Goal: Transaction & Acquisition: Purchase product/service

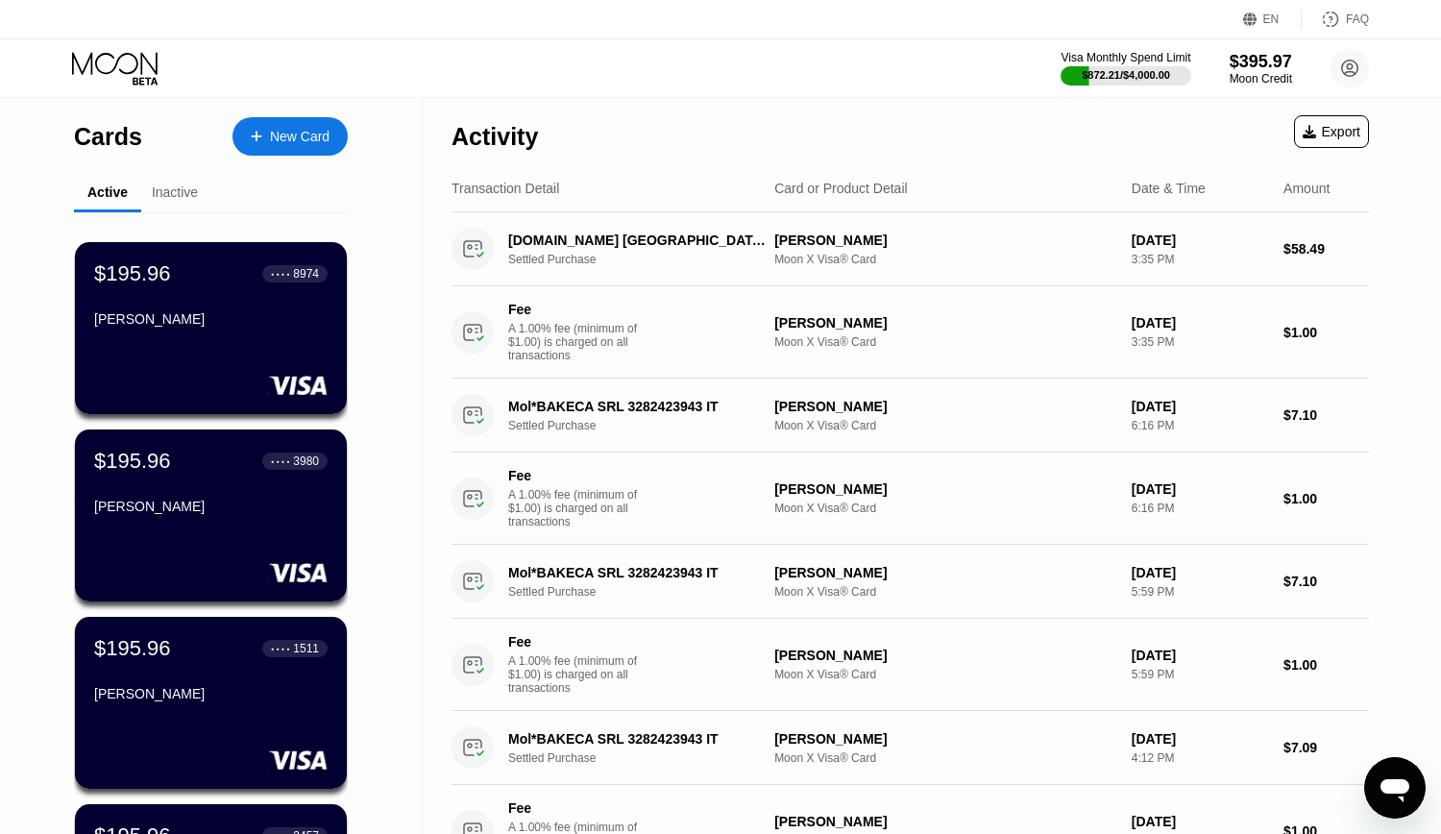
click at [121, 53] on icon at bounding box center [116, 69] width 89 height 34
click at [99, 66] on icon at bounding box center [116, 69] width 89 height 34
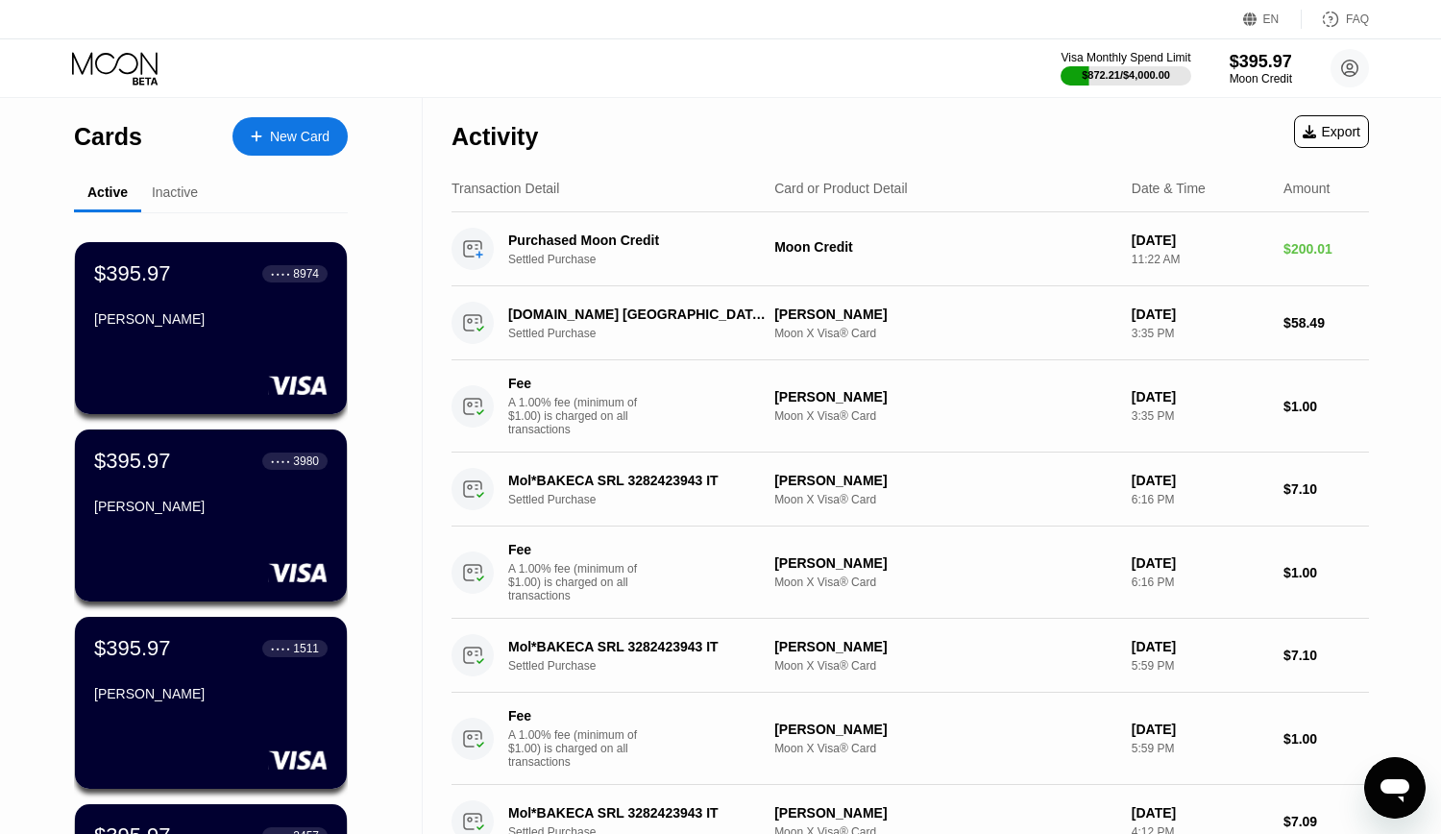
click at [792, 85] on div "Visa Monthly Spend Limit $872.21 / $4,000.00 $395.97 Moon Credit [EMAIL_ADDRESS…" at bounding box center [720, 68] width 1441 height 58
click at [860, 98] on div "EN Language Select an item Save FAQ Visa Monthly Spend Limit $872.21 / $4,000.0…" at bounding box center [720, 49] width 1441 height 98
click at [745, 88] on div "Visa Monthly Spend Limit $872.21 / $4,000.00 $395.97 Moon Credit [EMAIL_ADDRESS…" at bounding box center [720, 68] width 1441 height 58
click at [299, 136] on div "New Card" at bounding box center [300, 137] width 60 height 16
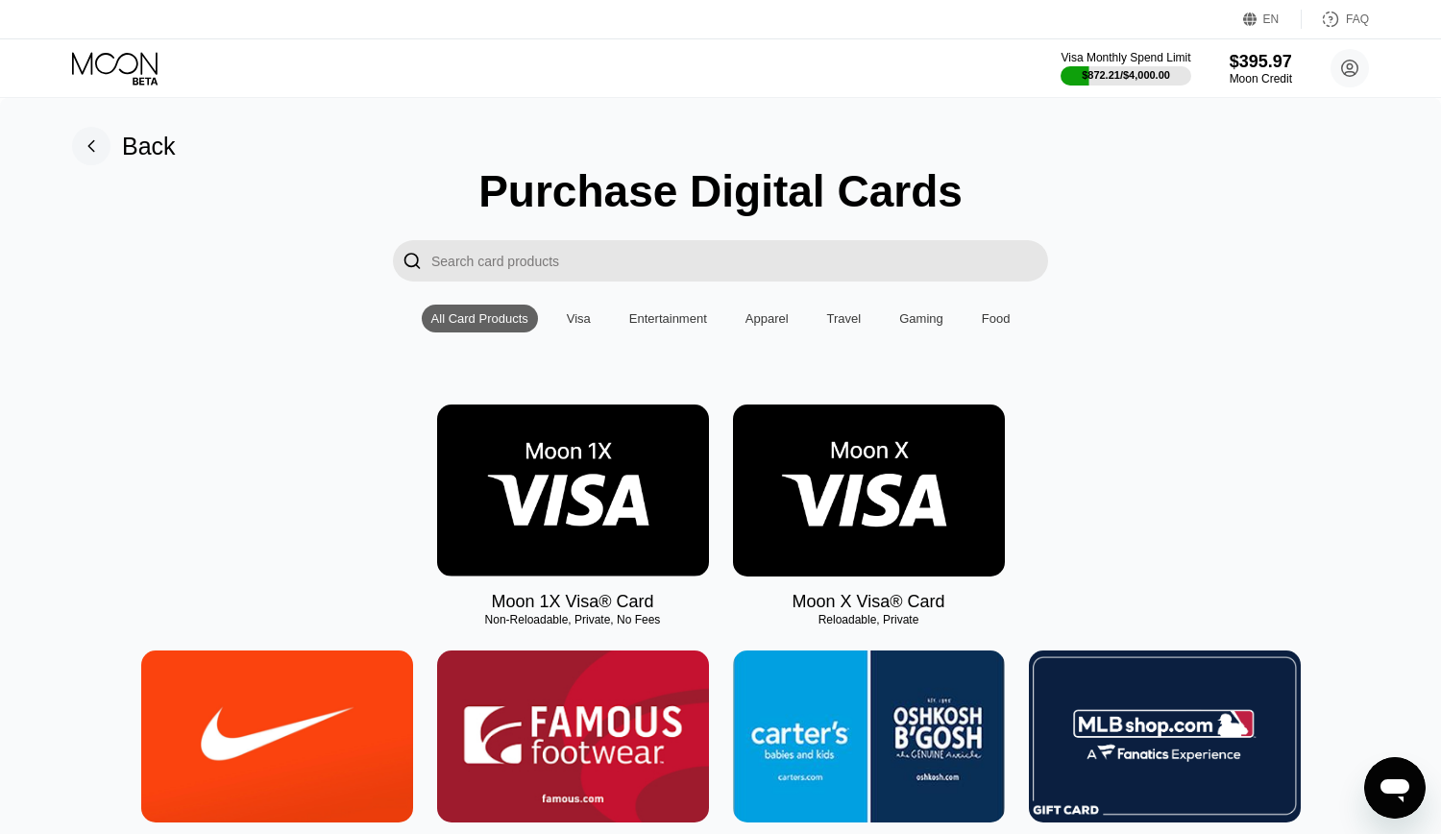
click at [924, 461] on img at bounding box center [869, 490] width 272 height 172
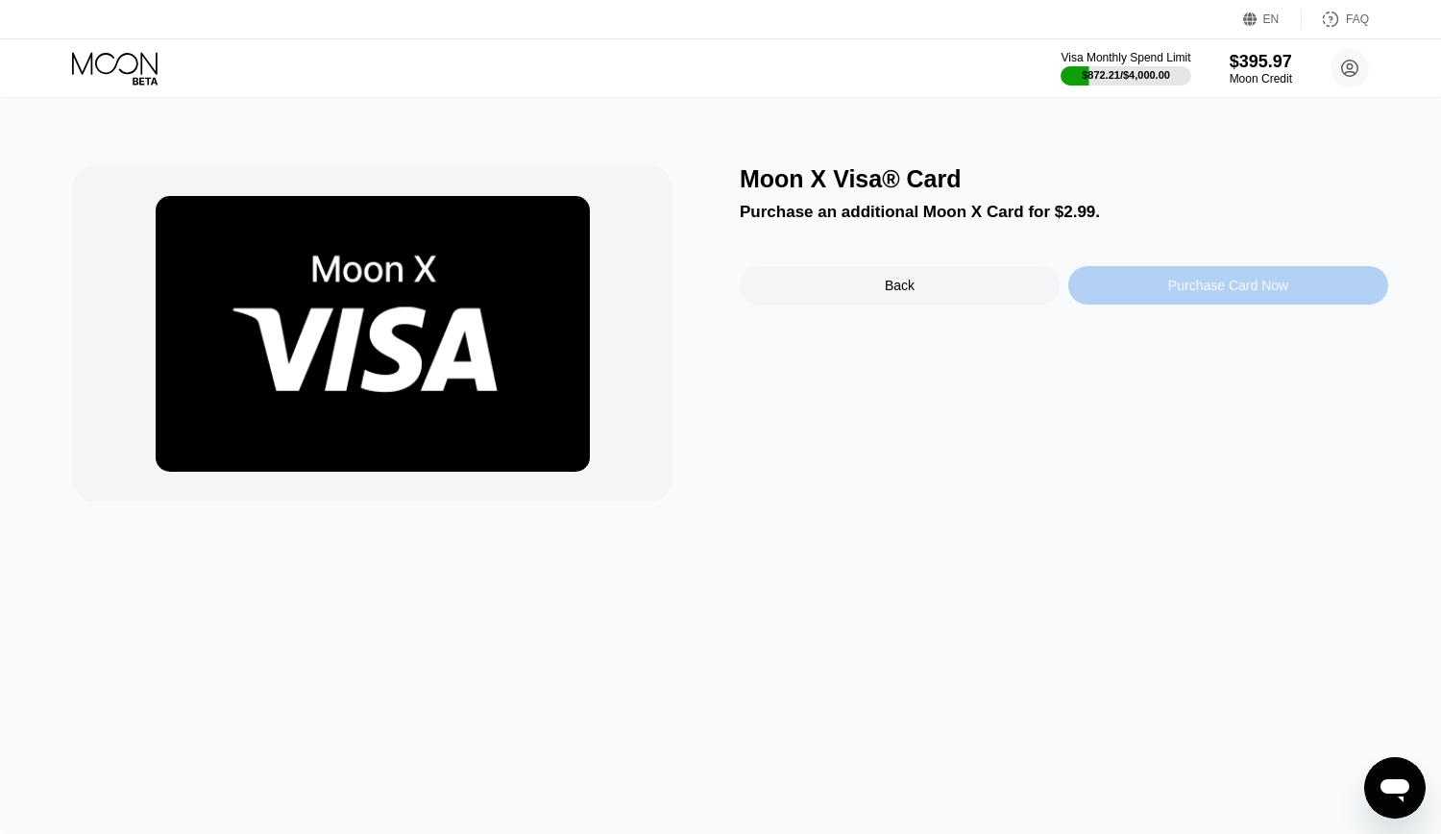
click at [1279, 304] on div "Purchase Card Now" at bounding box center [1228, 285] width 320 height 38
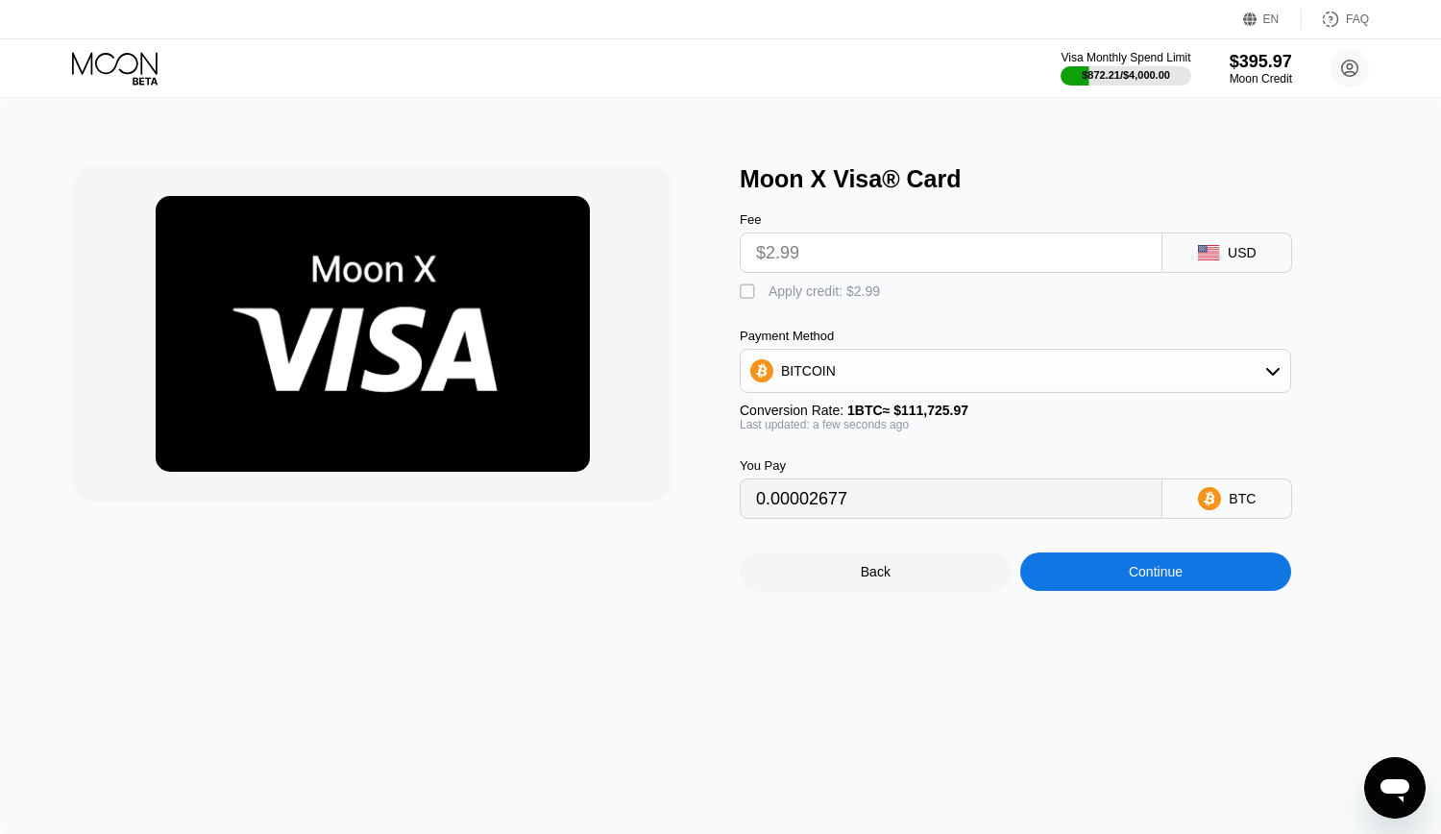
click at [821, 299] on div "Apply credit: $2.99" at bounding box center [823, 290] width 111 height 15
type input "0"
click at [1158, 579] on div "Continue" at bounding box center [1156, 571] width 54 height 15
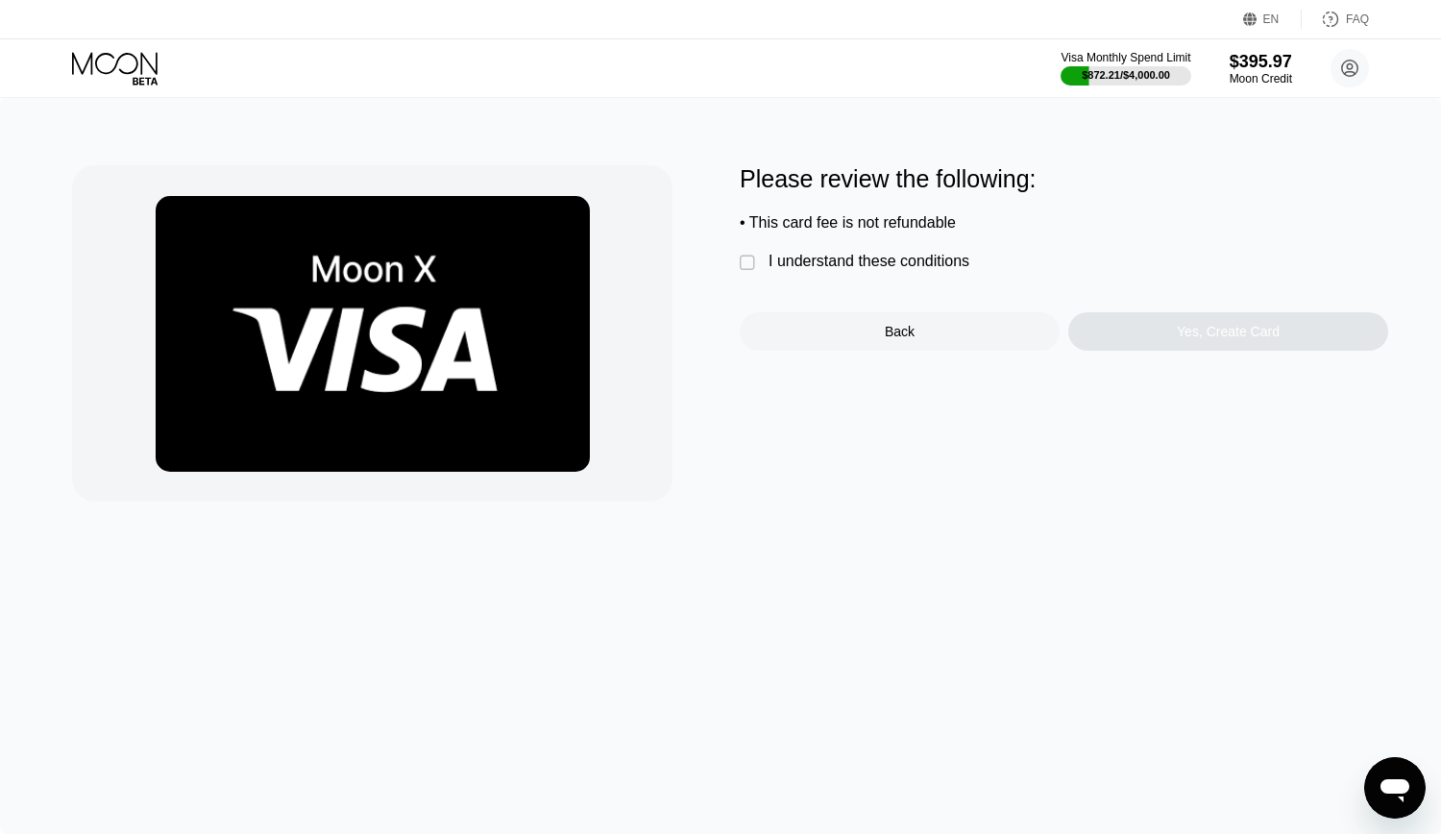
click at [883, 270] on div "I understand these conditions" at bounding box center [868, 261] width 201 height 17
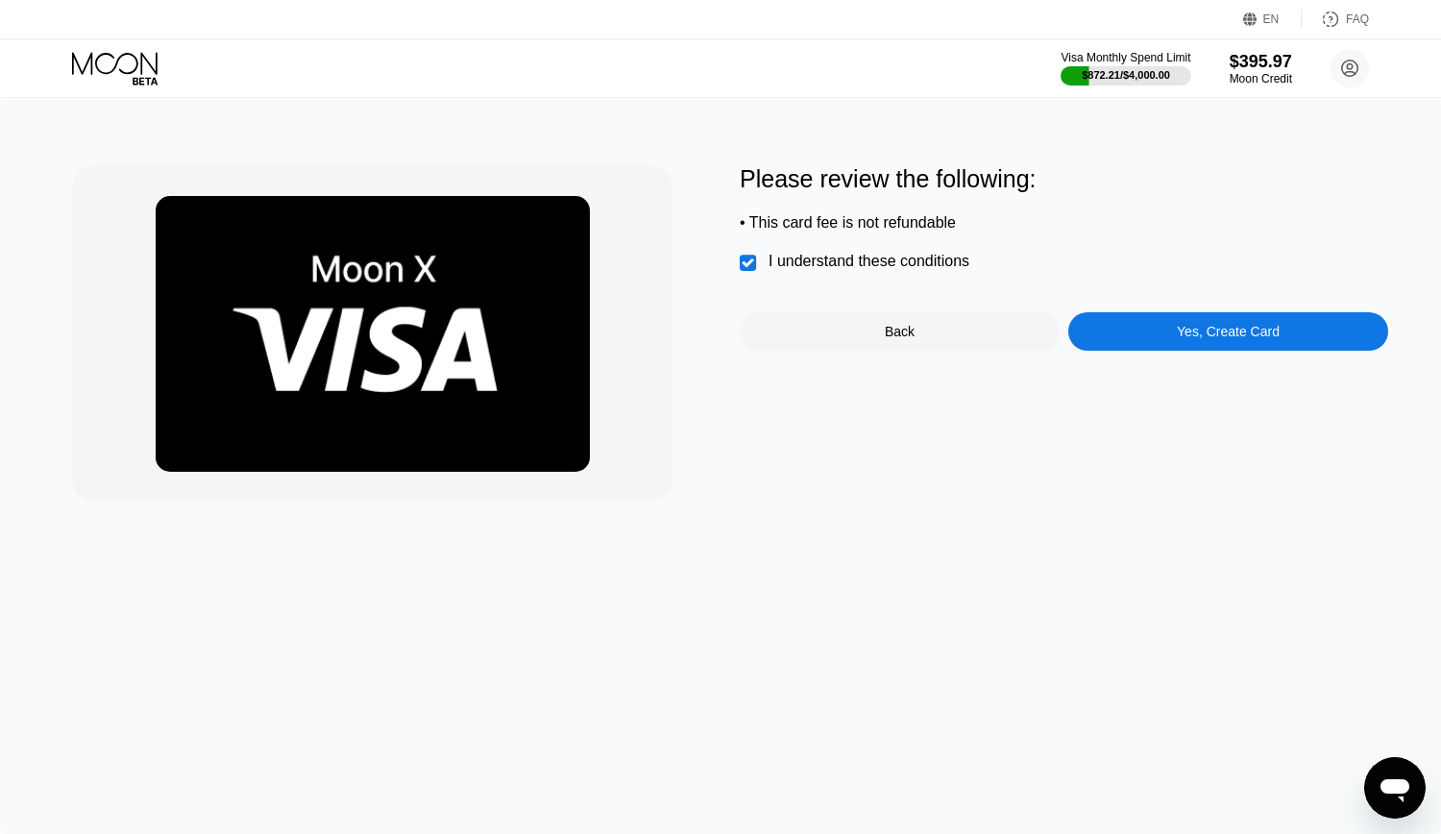
click at [1233, 333] on div "Yes, Create Card" at bounding box center [1228, 331] width 320 height 38
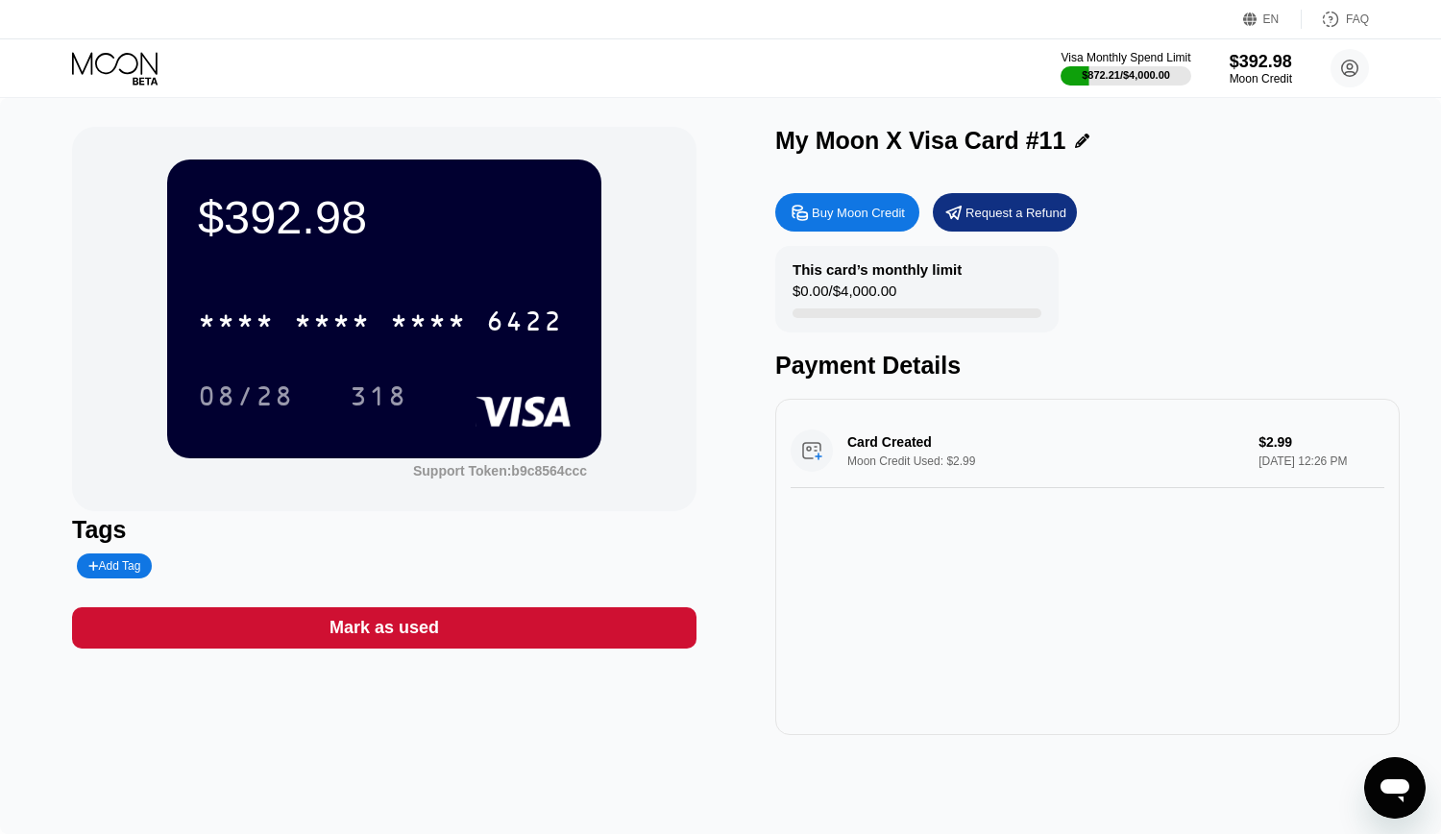
click at [1075, 139] on icon at bounding box center [1082, 141] width 14 height 14
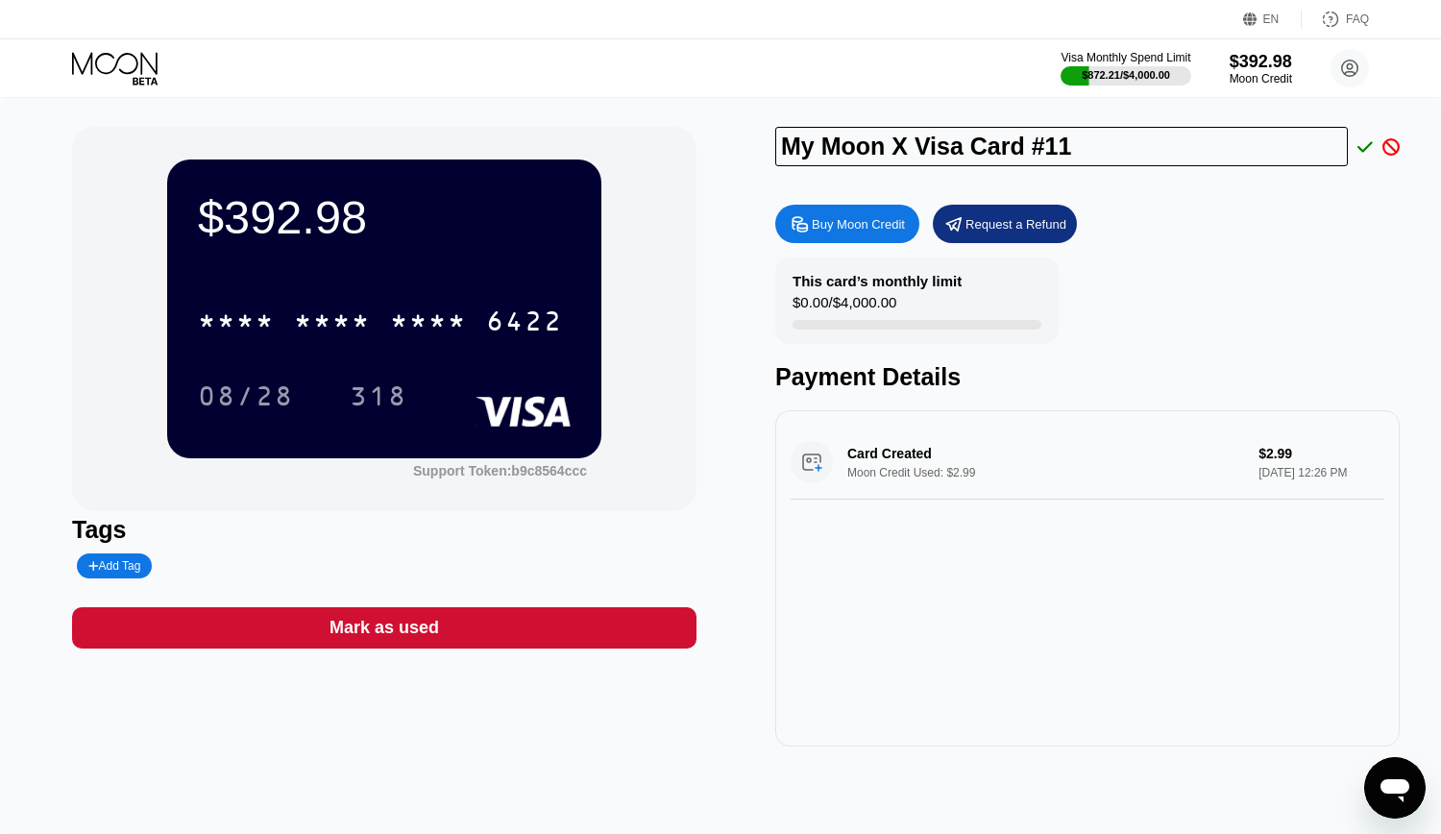
drag, startPoint x: 1084, startPoint y: 144, endPoint x: 559, endPoint y: 137, distance: 524.5
click at [775, 137] on input "My Moon X Visa Card #11" at bounding box center [1061, 146] width 572 height 39
type input "[PERSON_NAME]"
click at [1370, 142] on icon at bounding box center [1364, 146] width 15 height 17
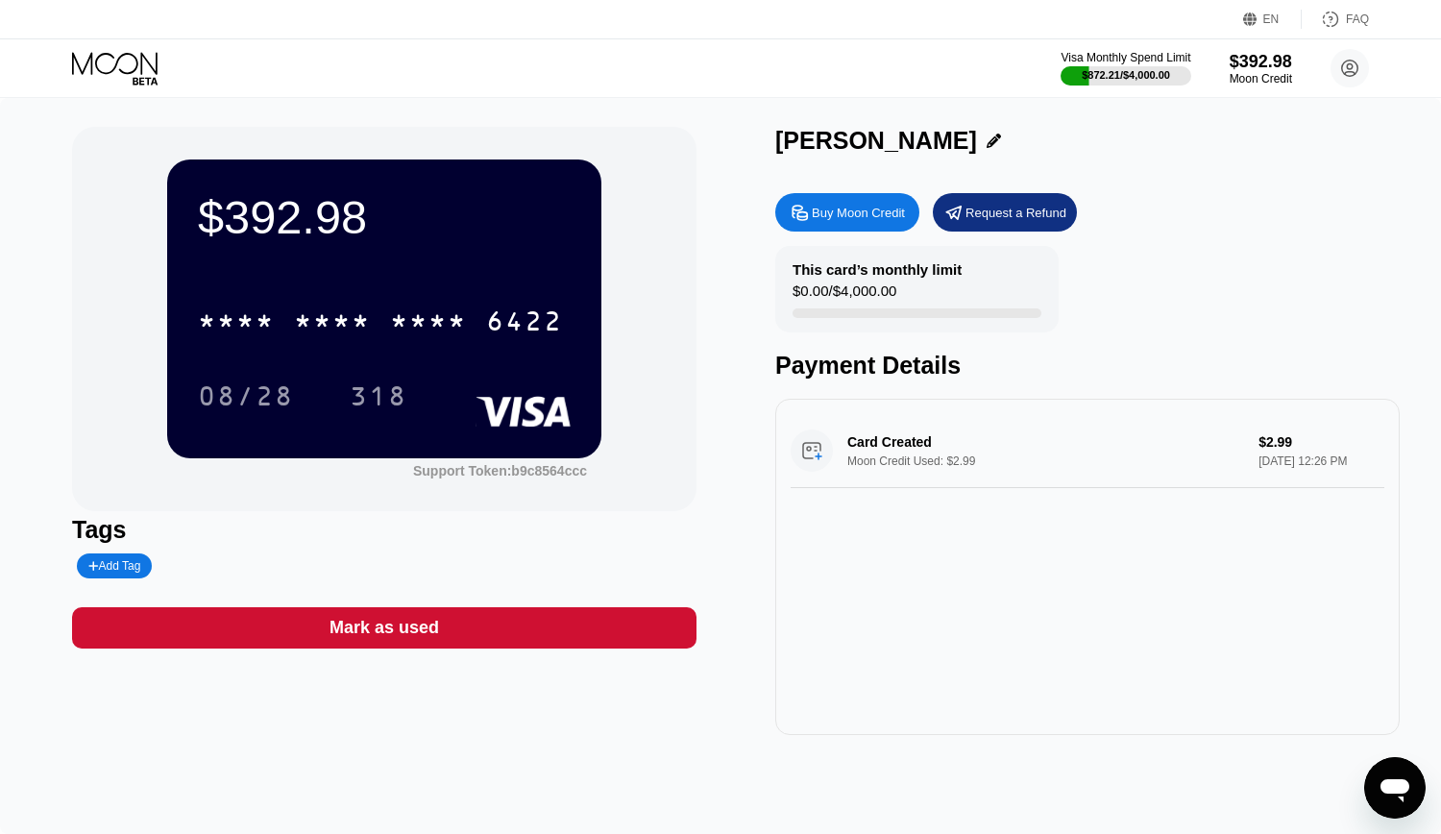
drag, startPoint x: 793, startPoint y: 141, endPoint x: 1006, endPoint y: 147, distance: 212.4
click at [994, 147] on div "$392.98 * * * * * * * * * * * * 6422 08/28 318 Support Token: b9c8564ccc Tags A…" at bounding box center [720, 431] width 1297 height 608
drag, startPoint x: 1013, startPoint y: 143, endPoint x: 774, endPoint y: 146, distance: 239.2
click at [777, 145] on div "[PERSON_NAME]" at bounding box center [1087, 141] width 624 height 28
click at [805, 147] on div "[PERSON_NAME]" at bounding box center [876, 141] width 202 height 28
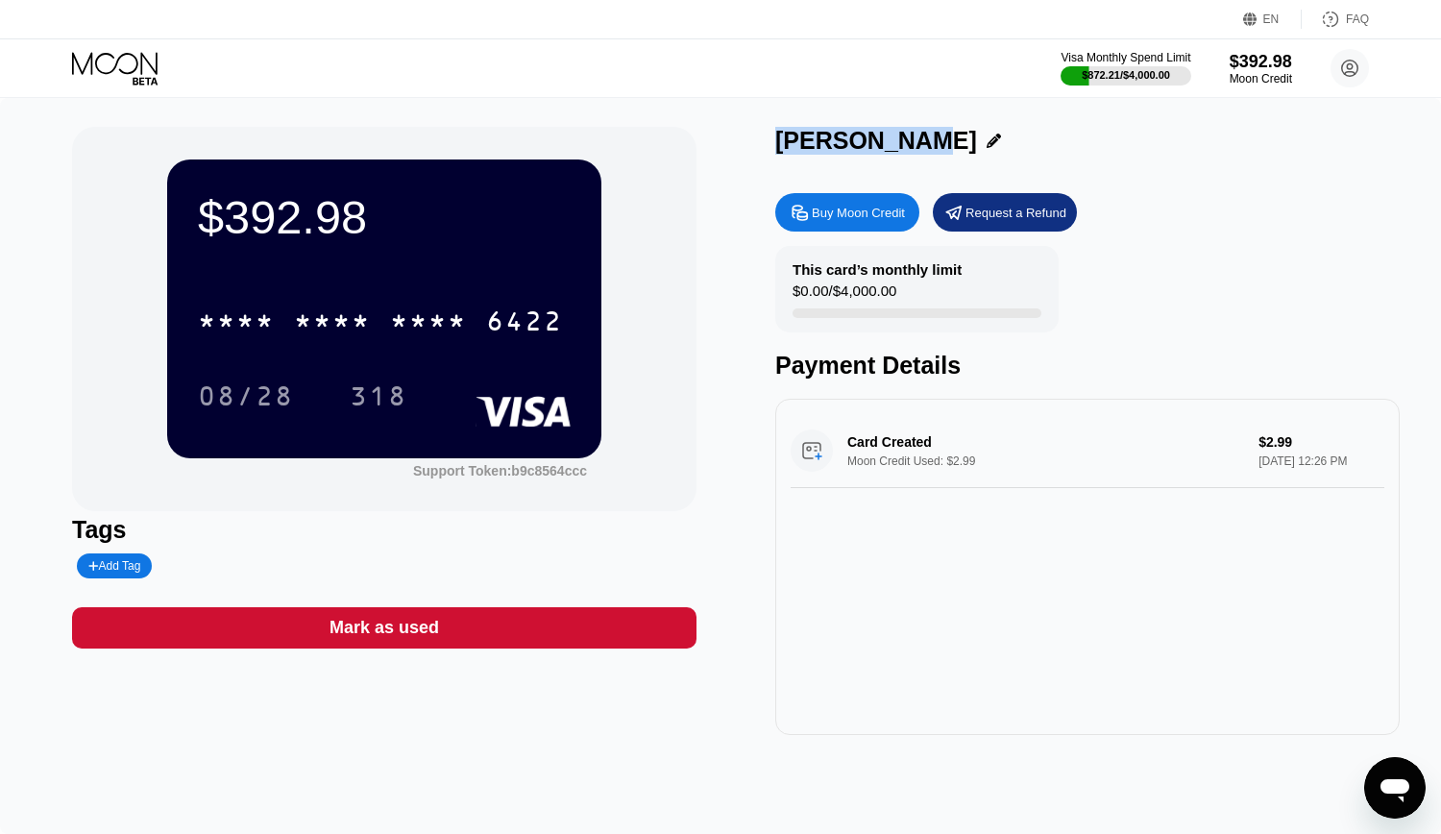
click at [805, 147] on div "[PERSON_NAME]" at bounding box center [876, 141] width 202 height 28
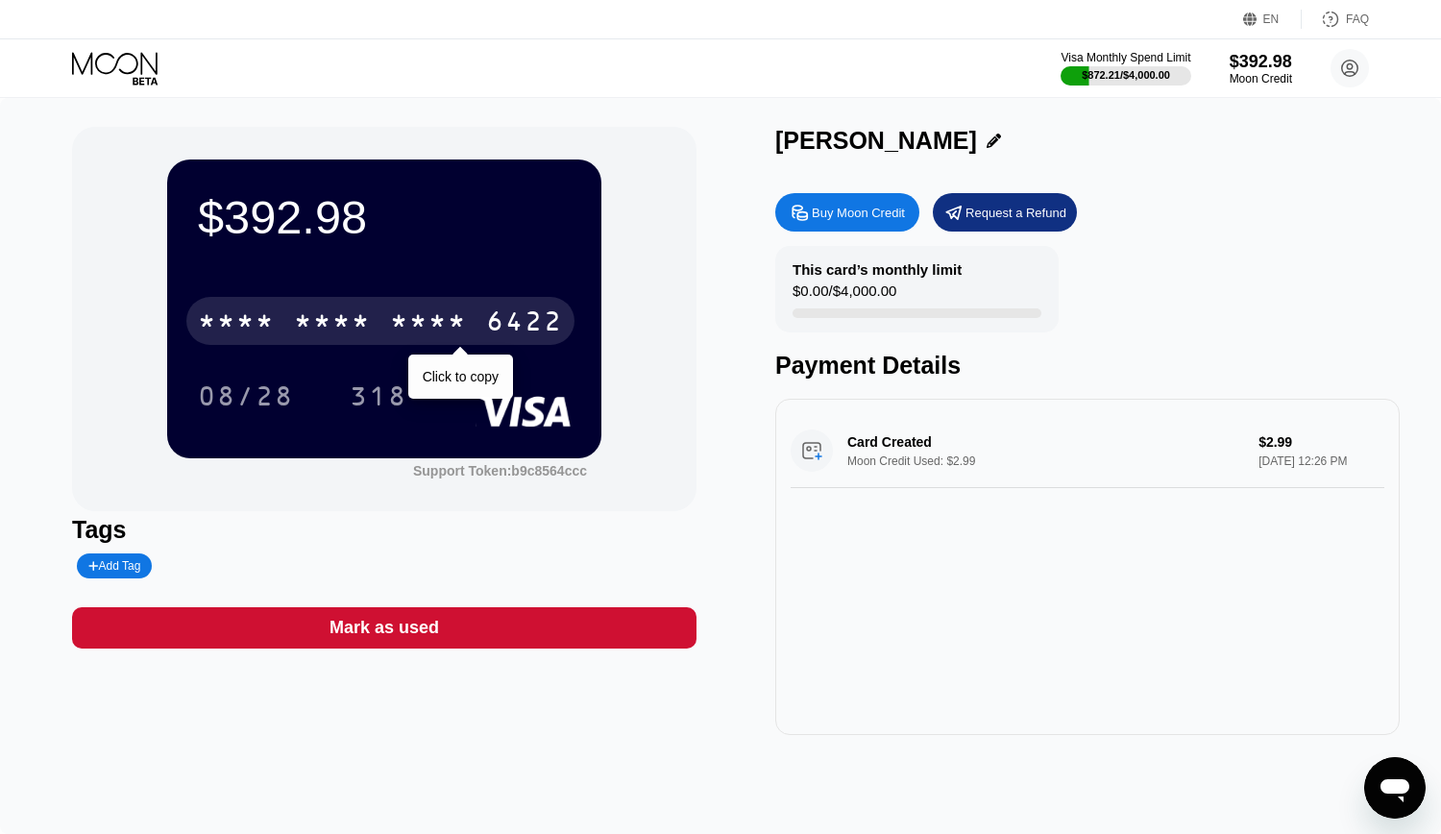
click at [370, 315] on div "* * * *" at bounding box center [332, 323] width 77 height 31
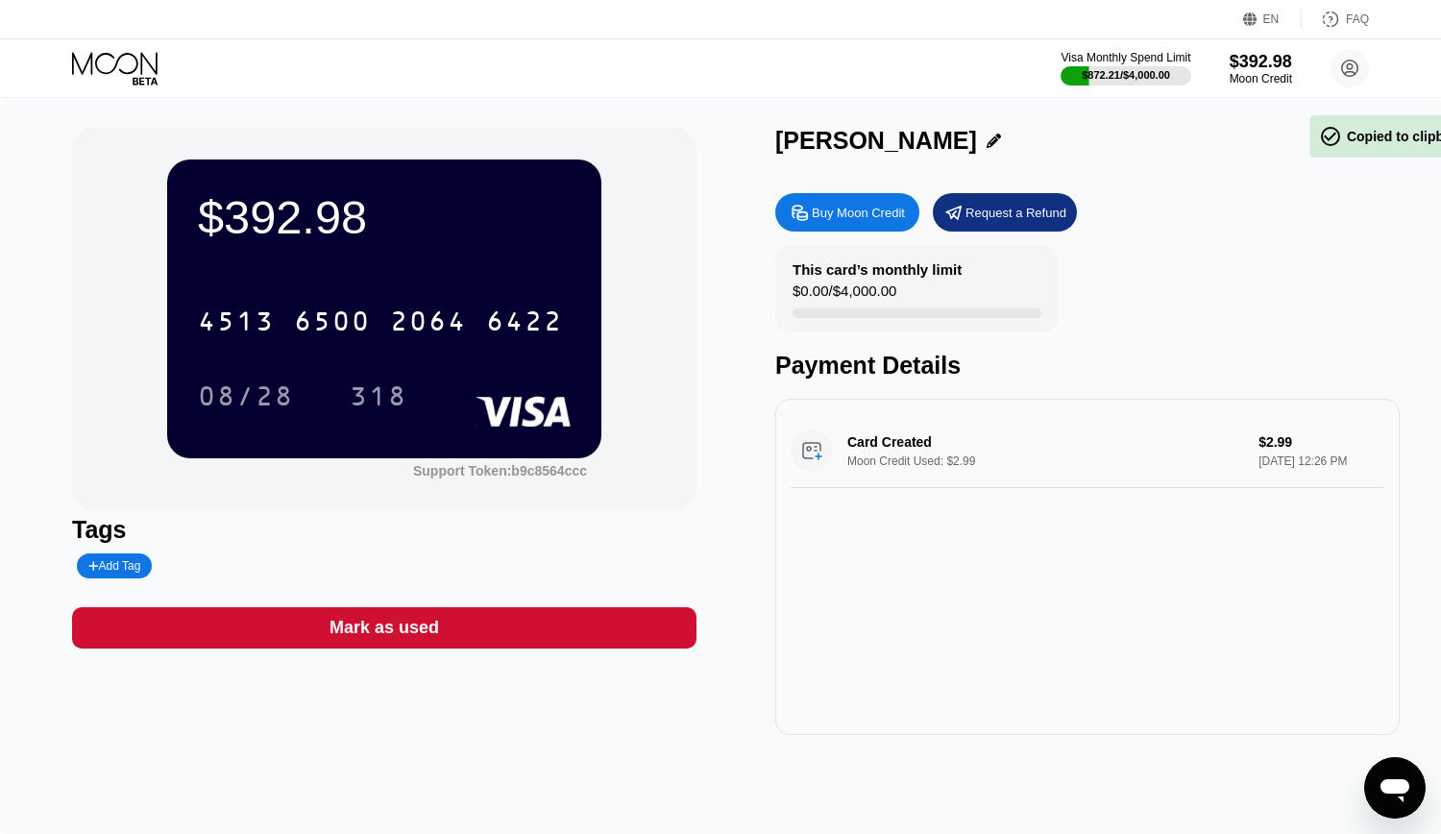
click at [234, 402] on div "08/28" at bounding box center [246, 398] width 96 height 31
click at [382, 404] on div "318" at bounding box center [379, 398] width 58 height 31
click at [741, 61] on div "Visa Monthly Spend Limit $872.21 / $4,000.00 $392.98 Moon Credit nostracosaprin…" at bounding box center [720, 68] width 1441 height 58
click at [809, 51] on div "Visa Monthly Spend Limit $872.21 / $4,000.00 $392.98 Moon Credit nostracosaprin…" at bounding box center [720, 68] width 1441 height 58
click at [116, 63] on icon at bounding box center [114, 63] width 85 height 22
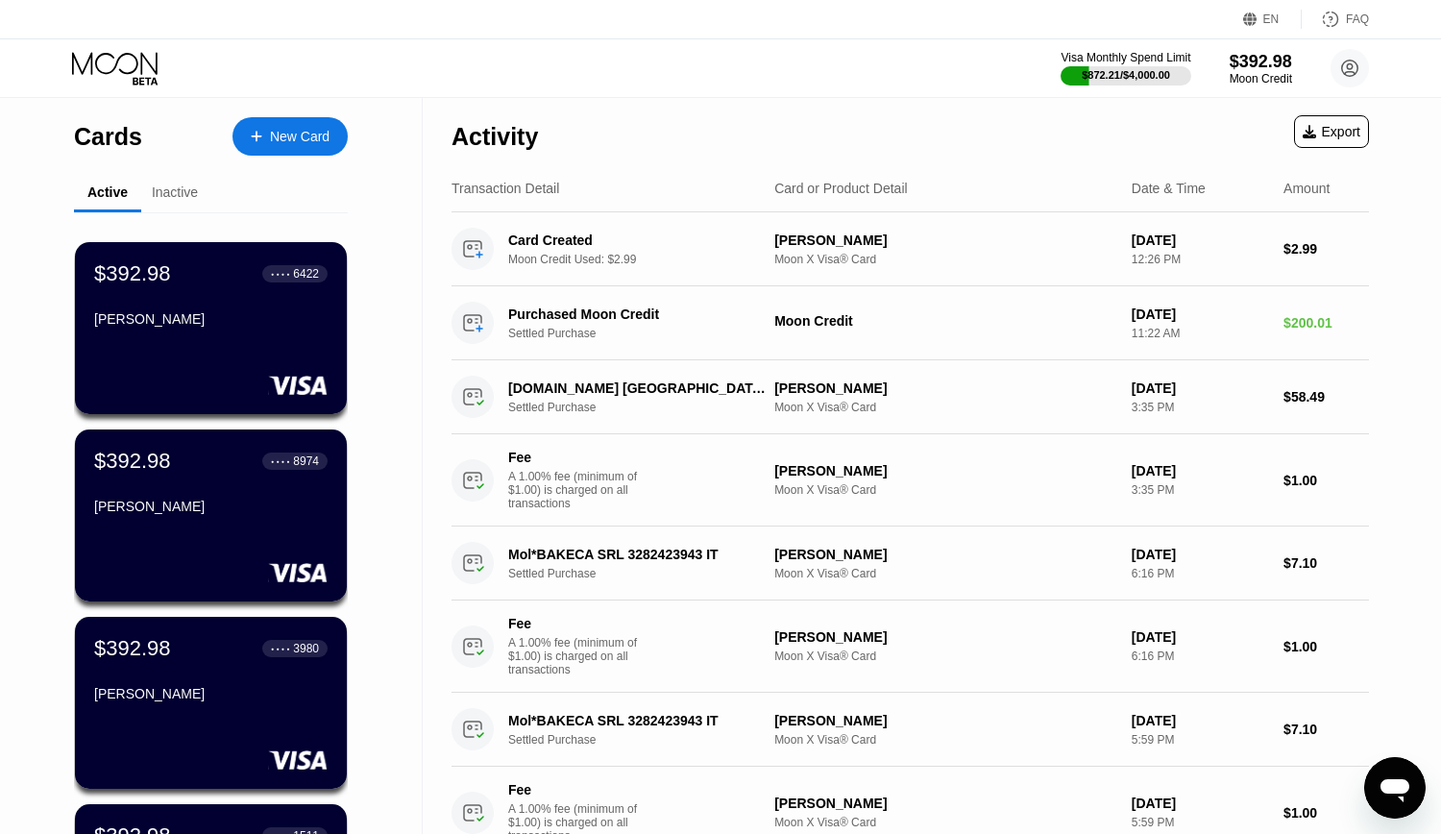
click at [806, 76] on div "Visa Monthly Spend Limit $872.21 / $4,000.00 $392.98 Moon Credit nostracosaprin…" at bounding box center [720, 68] width 1441 height 58
click at [753, 59] on div "Visa Monthly Spend Limit $872.21 / $4,000.00 $392.98 Moon Credit nostracosaprin…" at bounding box center [720, 68] width 1441 height 58
click at [720, 65] on div "Visa Monthly Spend Limit $872.21 / $4,000.00 $392.98 Moon Credit nostracosaprin…" at bounding box center [720, 68] width 1441 height 58
click at [769, 63] on div "Visa Monthly Spend Limit $872.21 / $4,000.00 $392.98 Moon Credit nostracosaprin…" at bounding box center [720, 68] width 1441 height 58
click at [126, 59] on icon at bounding box center [116, 69] width 89 height 34
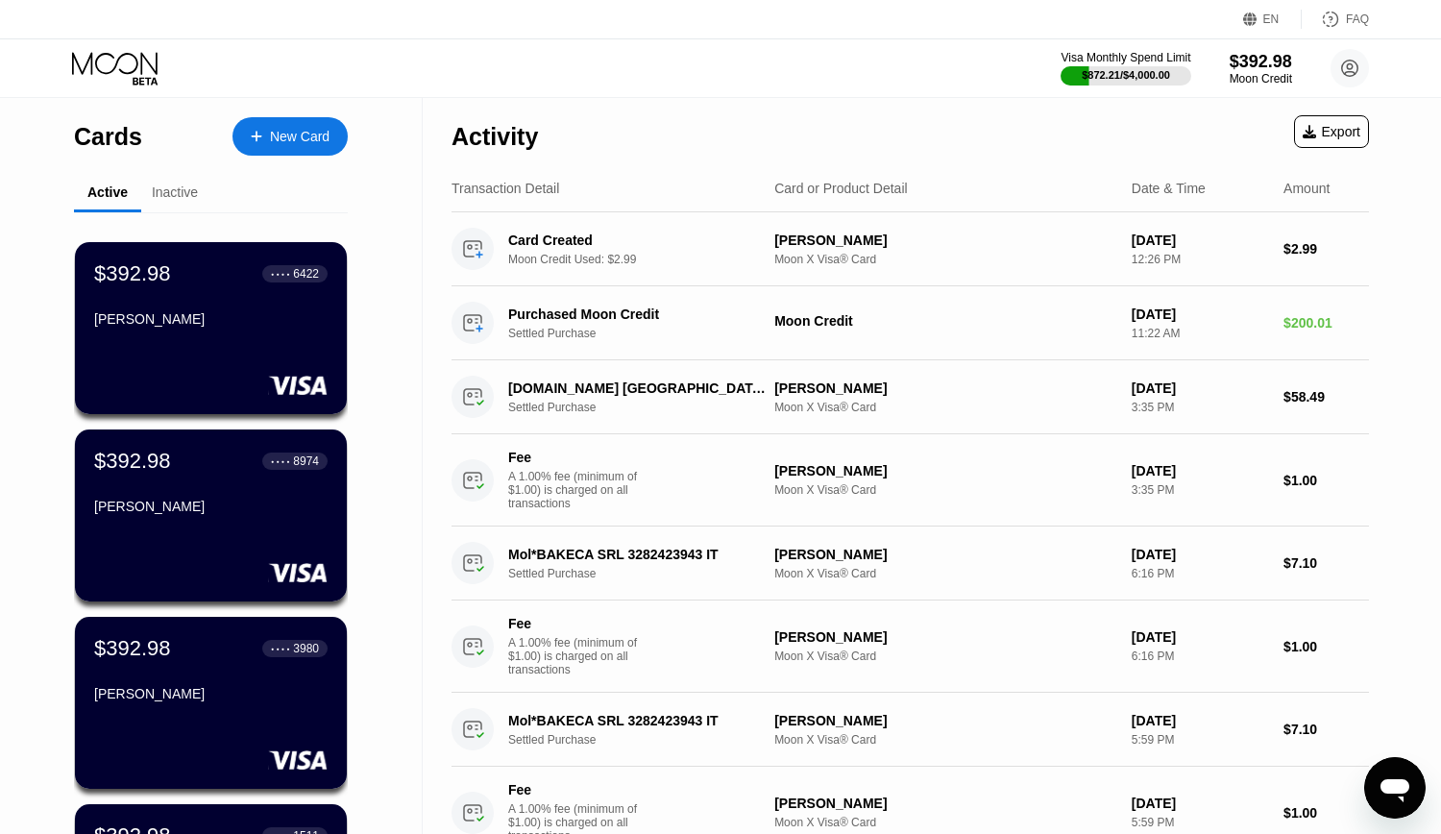
click at [122, 83] on icon at bounding box center [116, 69] width 89 height 34
click at [106, 54] on icon at bounding box center [114, 63] width 85 height 22
